Goal: Find specific page/section: Find specific page/section

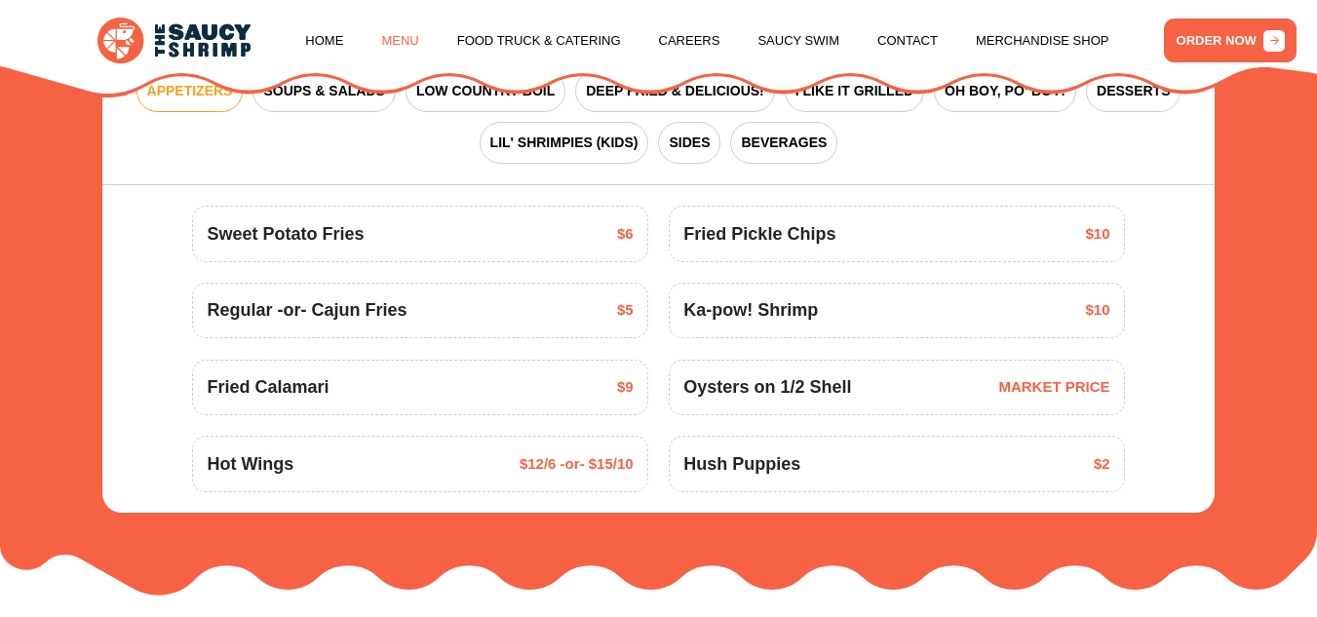
scroll to position [2285, 0]
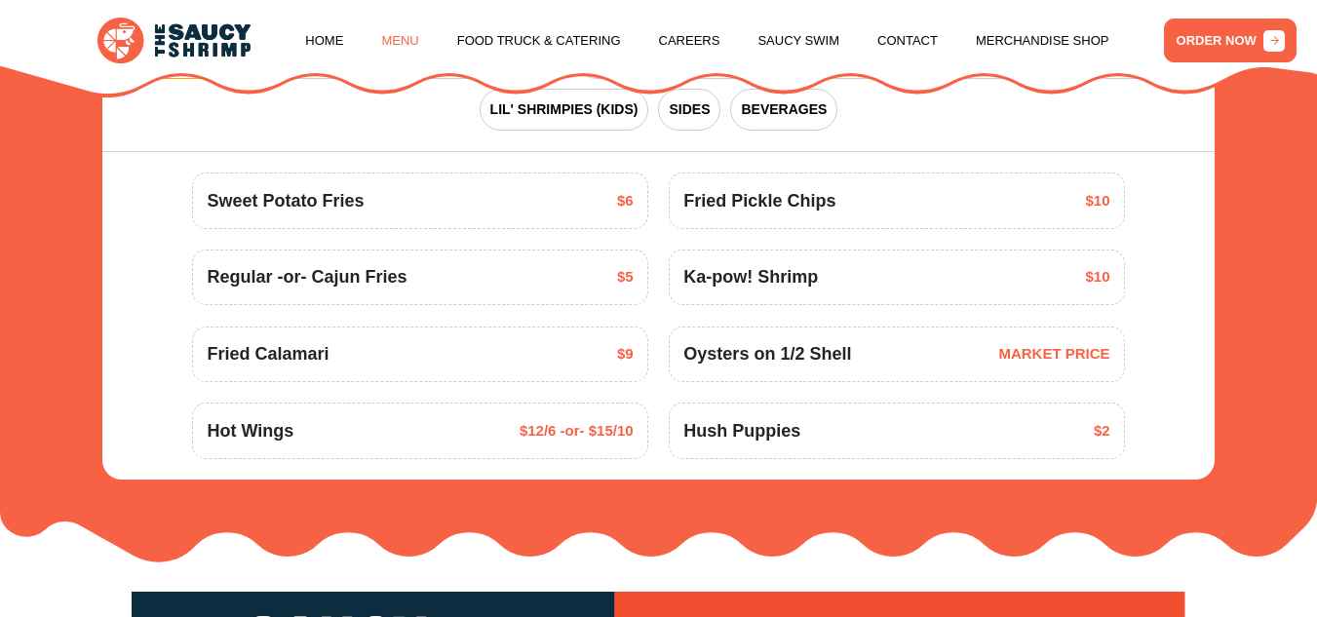
click at [403, 123] on div "APPETIZERS SOUPS & SALADS LOW COUNTRY BOIL DEEP FRIED & DELICIOUS! I LIKE IT GR…" at bounding box center [658, 84] width 1112 height 137
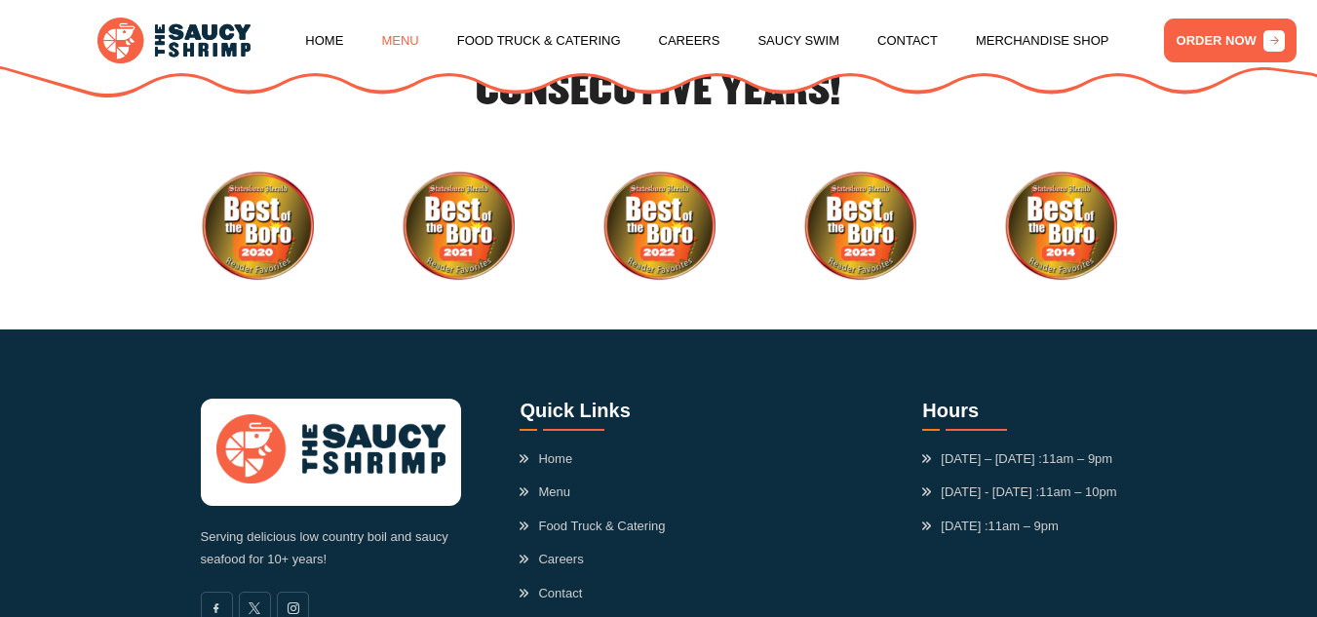
scroll to position [5273, 0]
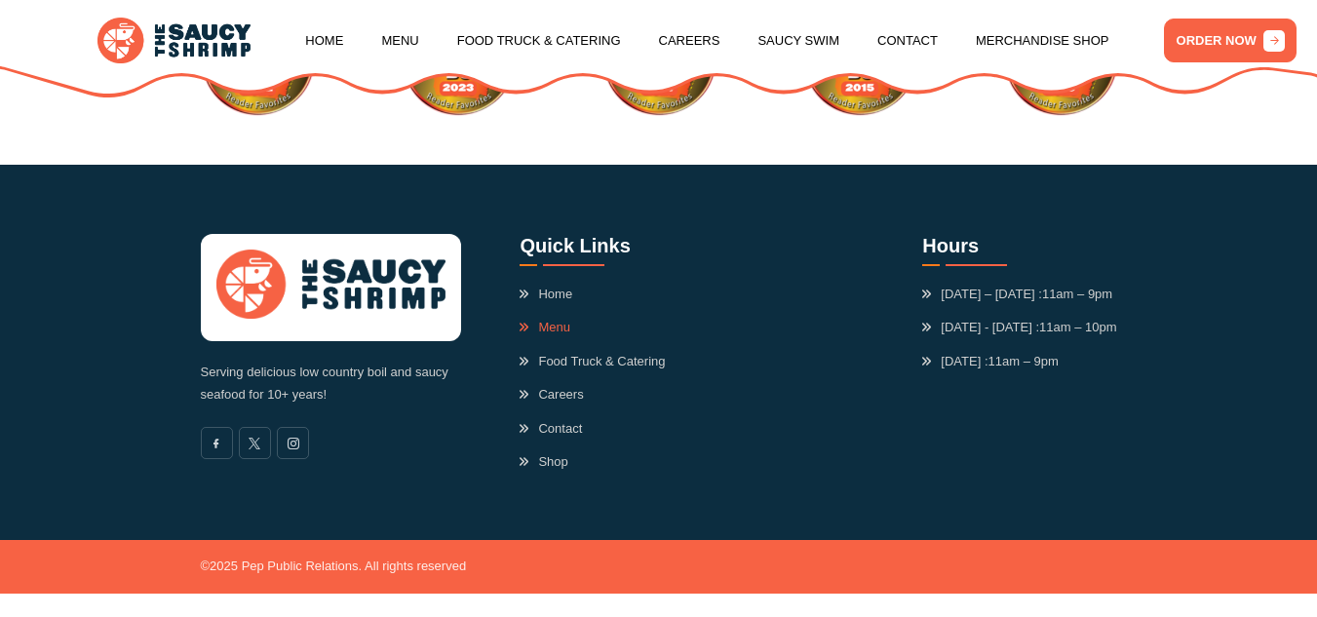
click at [547, 326] on link "Menu" at bounding box center [545, 328] width 51 height 20
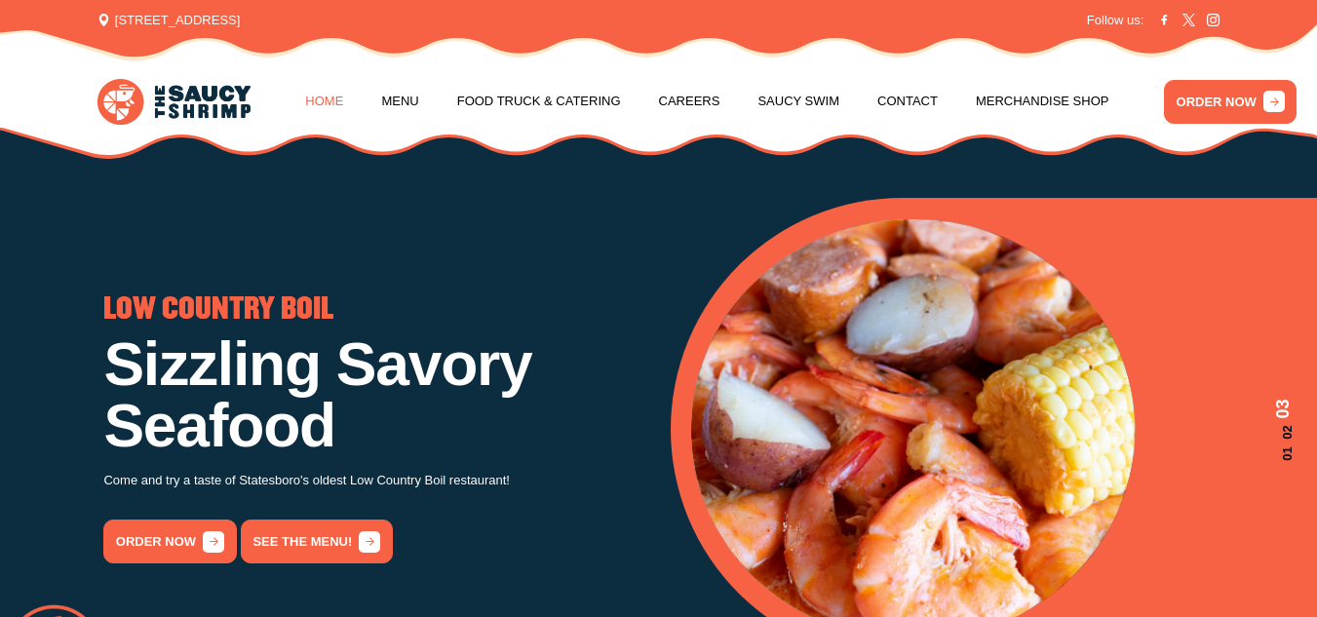
click at [319, 109] on link "Home" at bounding box center [324, 101] width 38 height 74
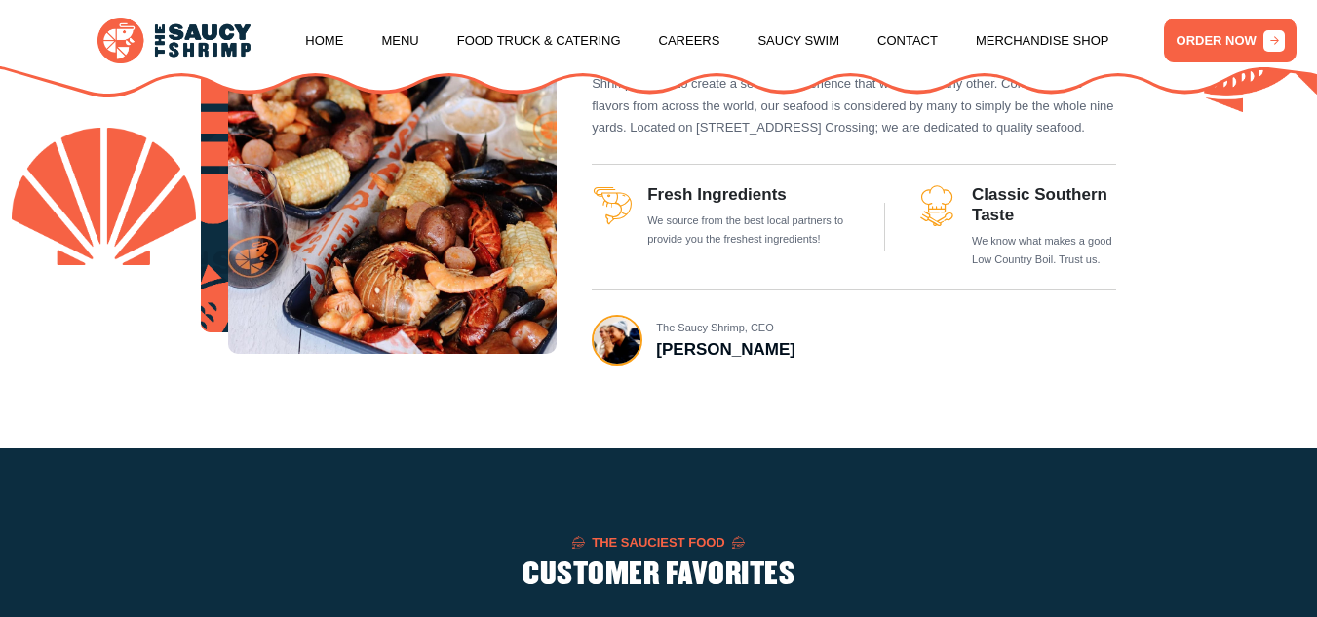
scroll to position [822, 0]
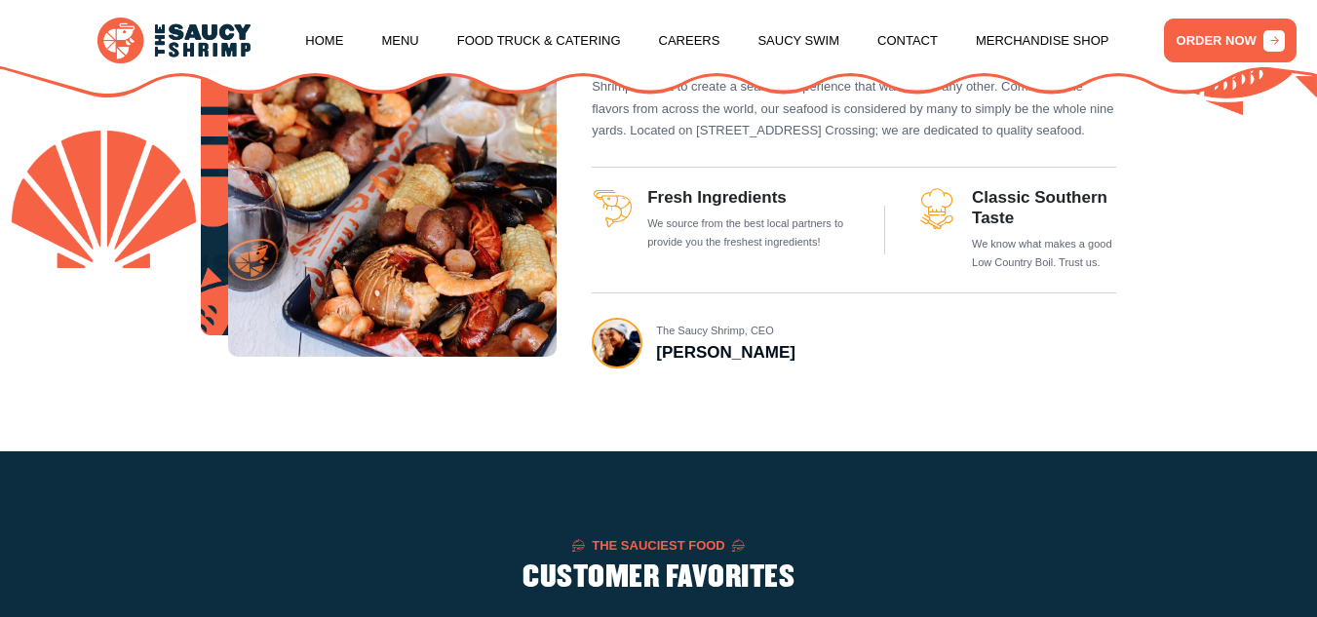
click at [767, 208] on h3 "Fresh Ingredients" at bounding box center [750, 198] width 207 height 20
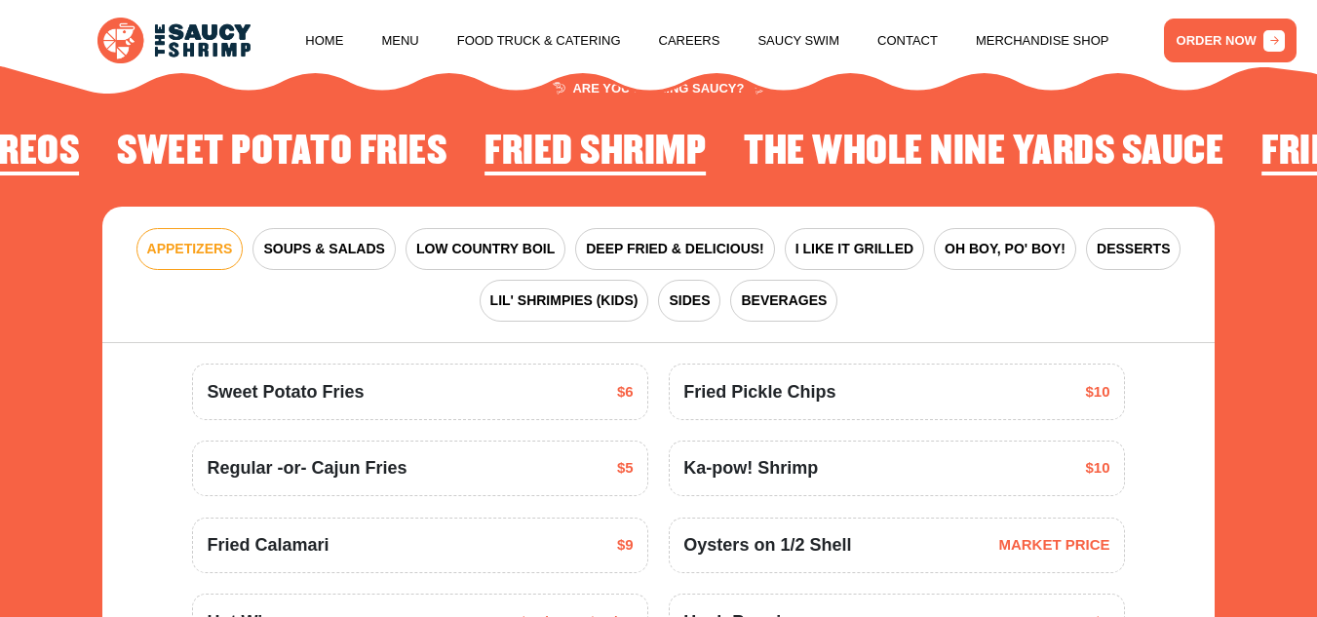
scroll to position [2105, 0]
